Goal: Task Accomplishment & Management: Complete application form

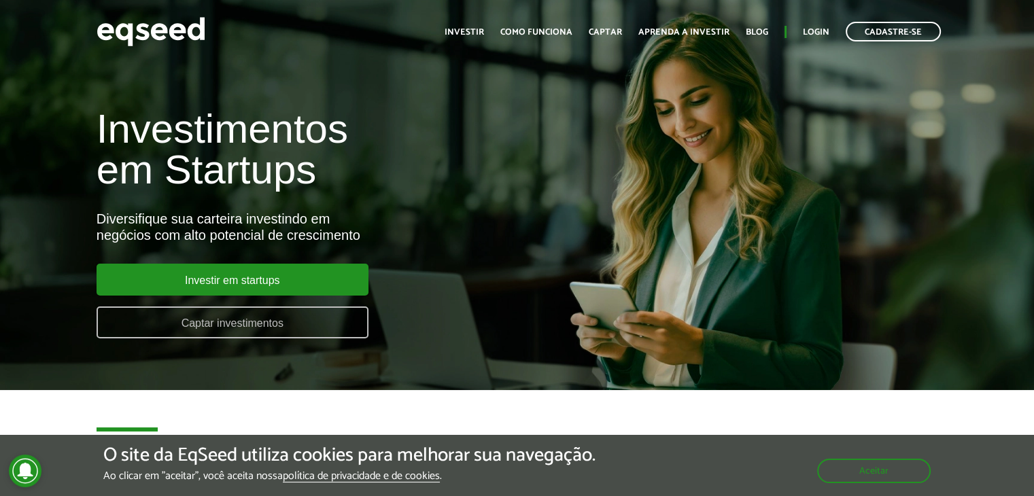
click at [283, 315] on link "Captar investimentos" at bounding box center [233, 323] width 272 height 32
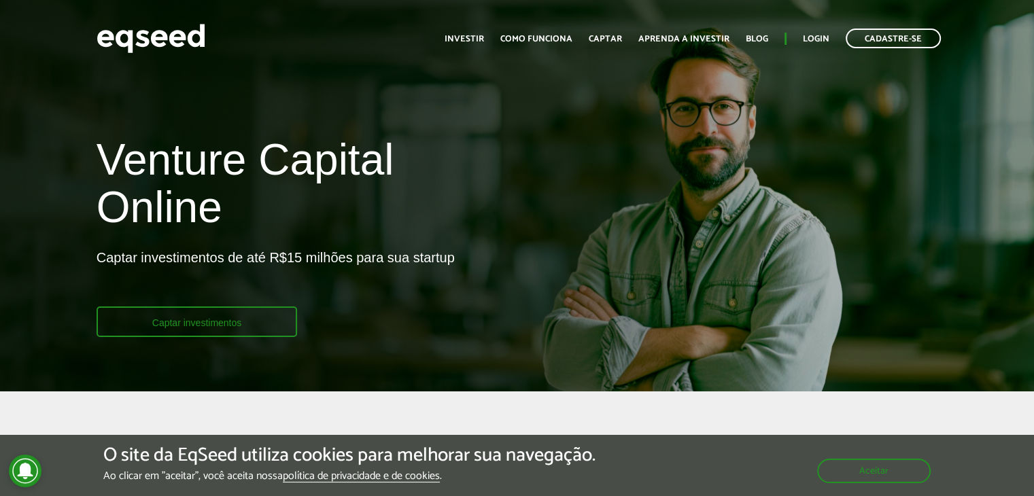
click at [258, 319] on link "Captar investimentos" at bounding box center [197, 322] width 201 height 31
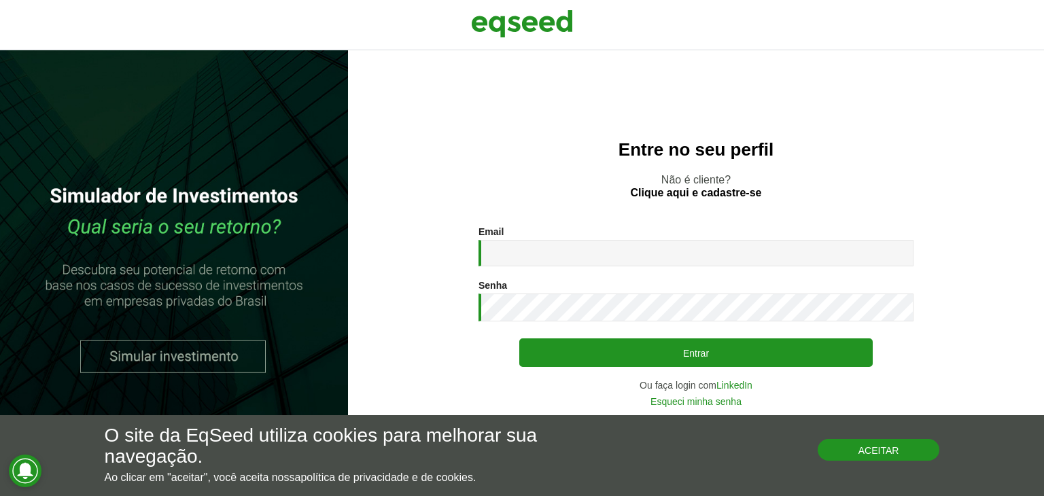
click at [889, 457] on button "Aceitar" at bounding box center [879, 450] width 122 height 22
